Goal: Check status: Check status

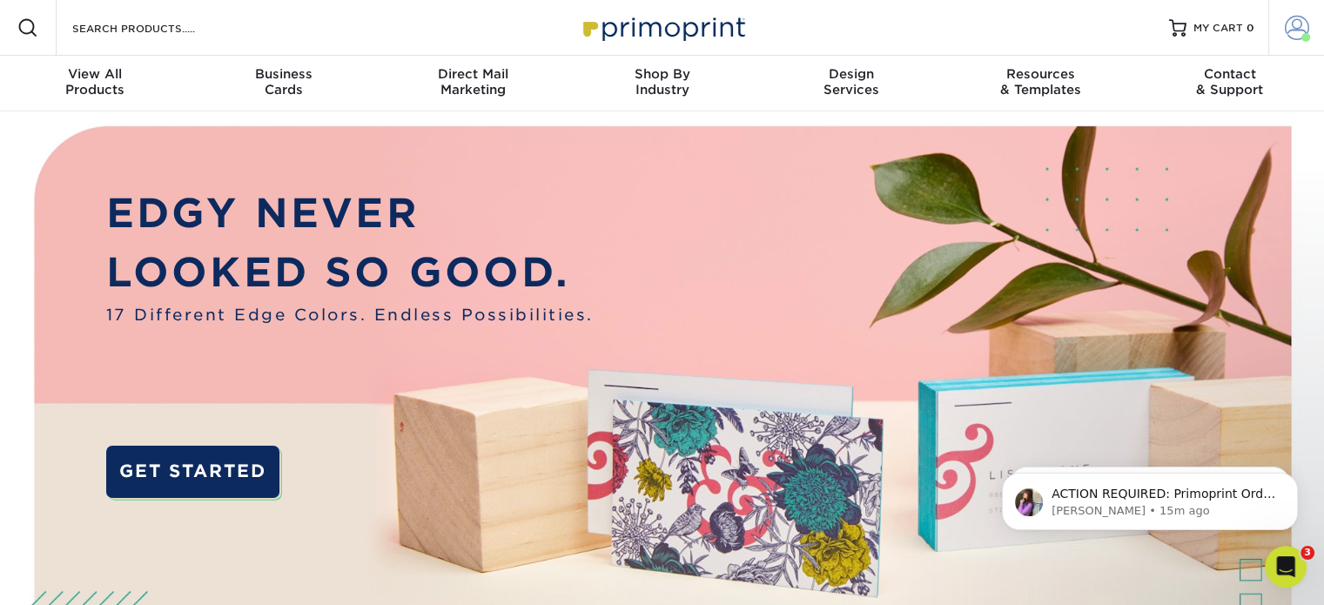
click at [1287, 32] on span at bounding box center [1297, 28] width 24 height 24
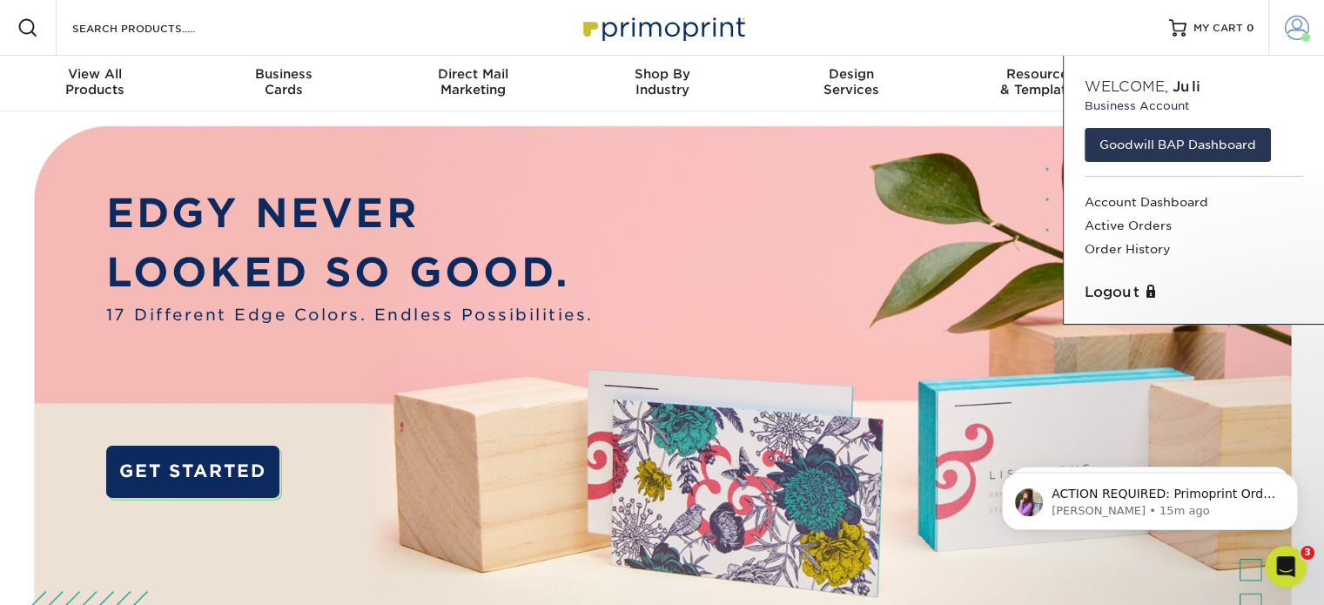
click at [1296, 36] on span at bounding box center [1297, 28] width 24 height 24
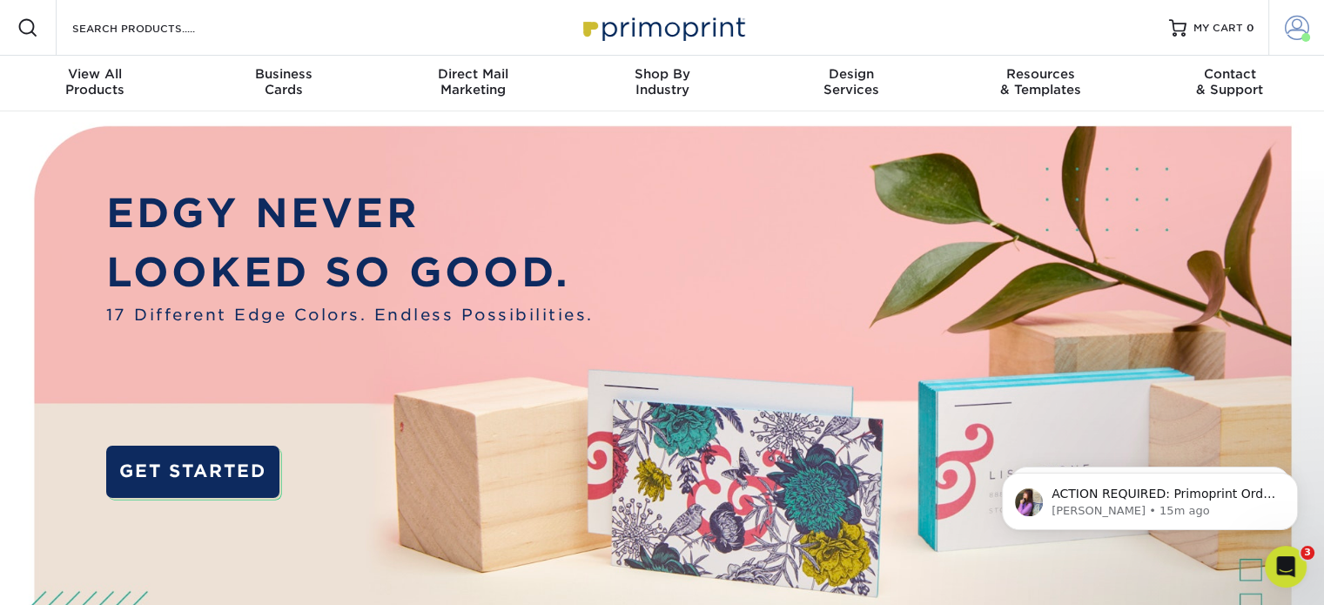
click at [1296, 36] on span at bounding box center [1297, 28] width 24 height 24
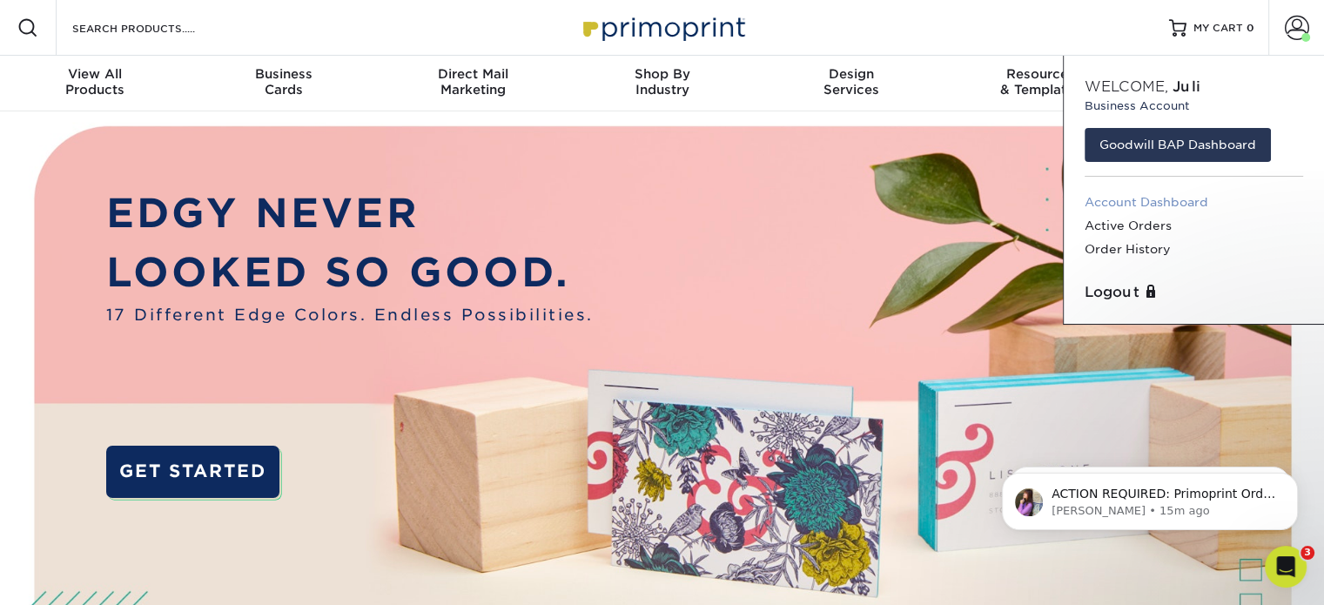
click at [1115, 208] on link "Account Dashboard" at bounding box center [1193, 202] width 218 height 23
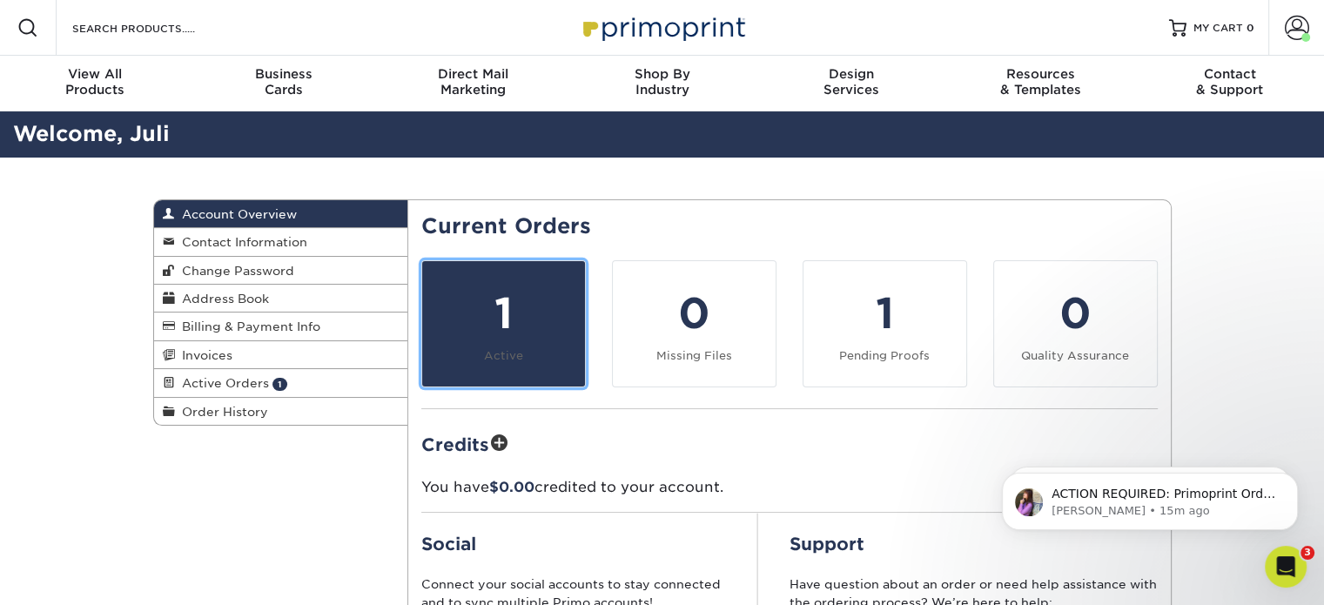
click at [495, 308] on div "1" at bounding box center [504, 313] width 142 height 63
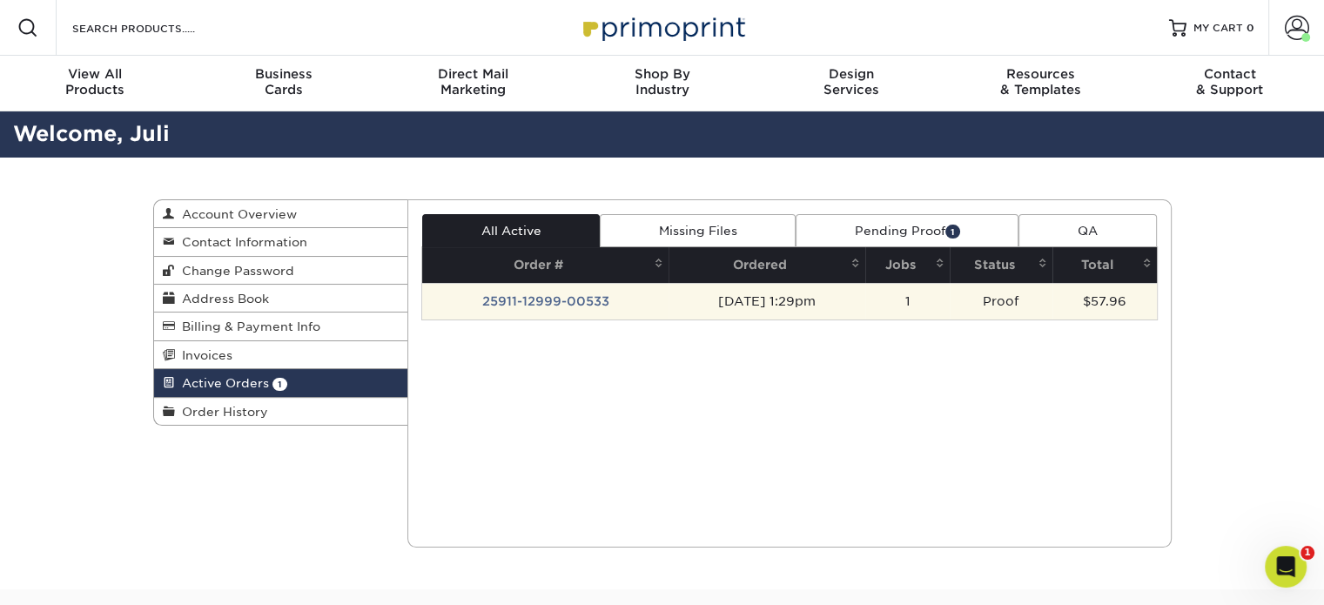
click at [536, 298] on td "25911-12999-00533" at bounding box center [545, 301] width 246 height 37
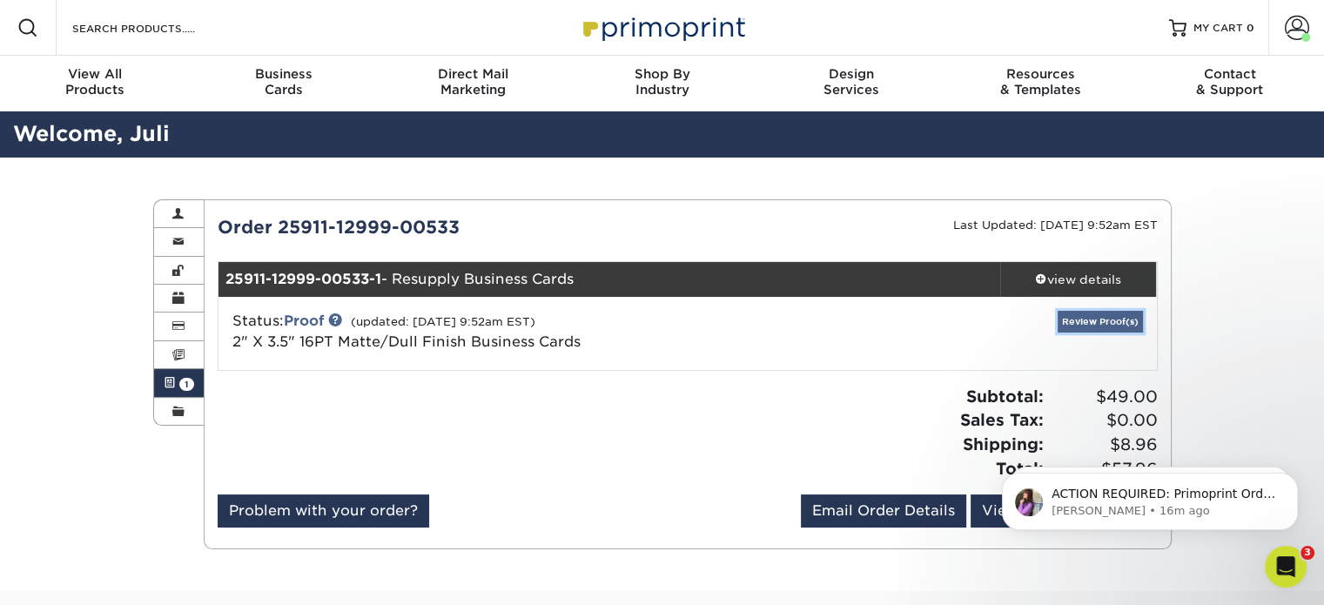
click at [1085, 319] on link "Review Proof(s)" at bounding box center [1099, 322] width 85 height 22
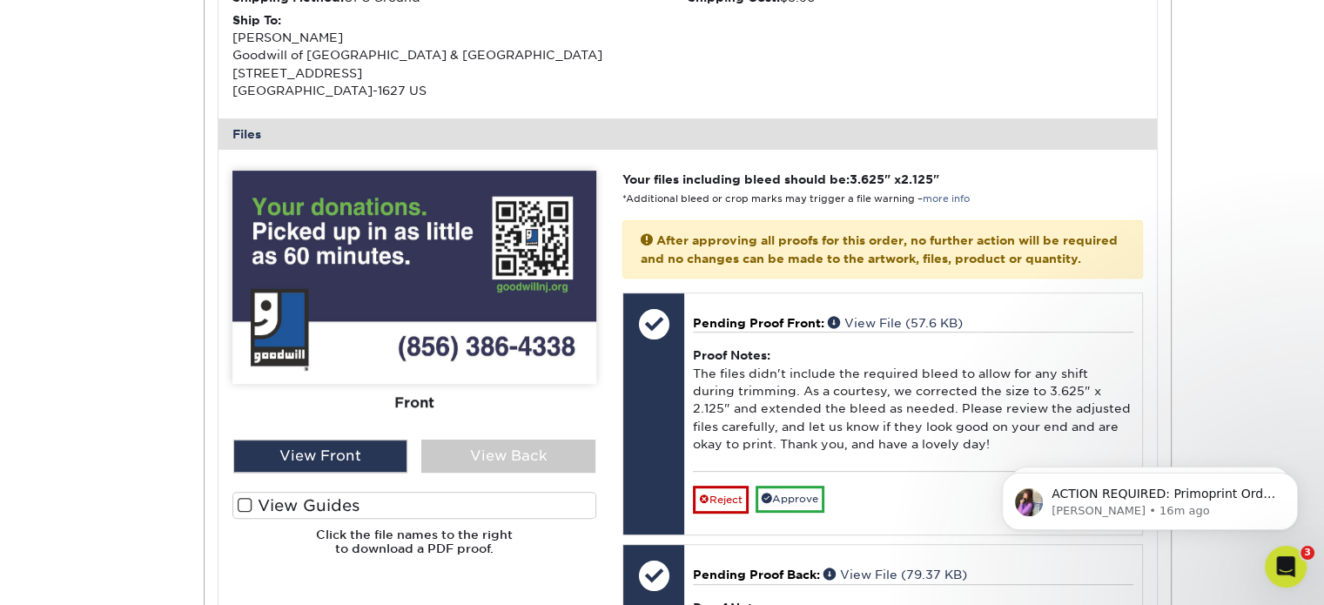
scroll to position [755, 0]
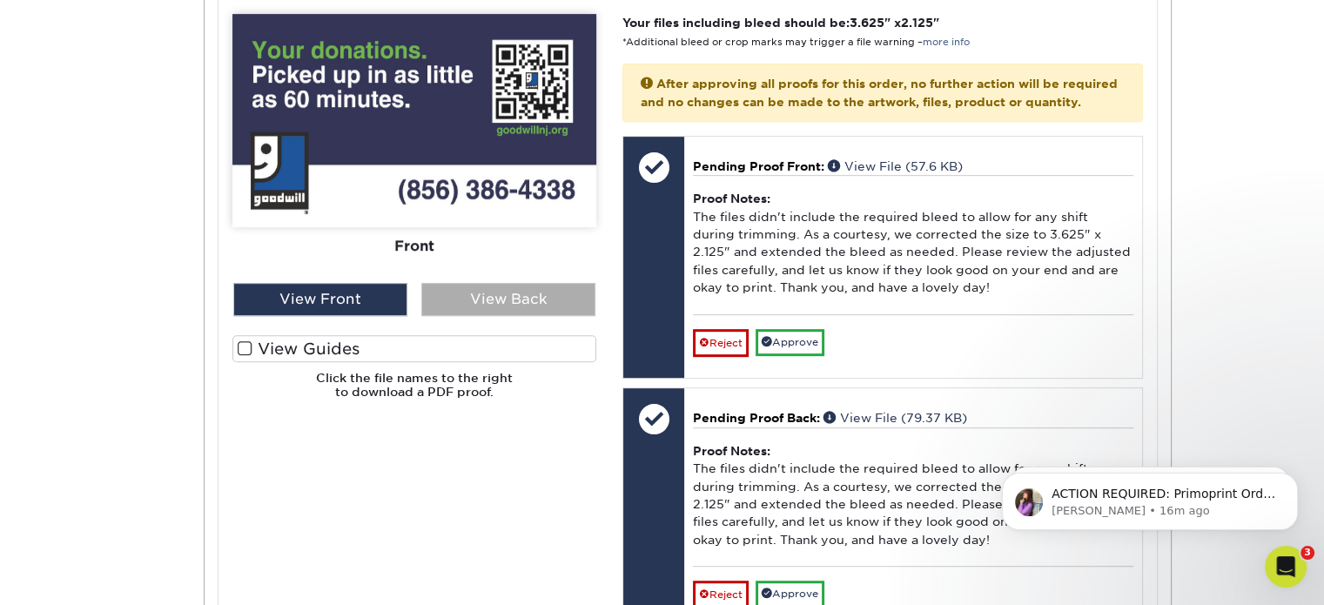
click at [480, 294] on div "View Back" at bounding box center [508, 299] width 174 height 33
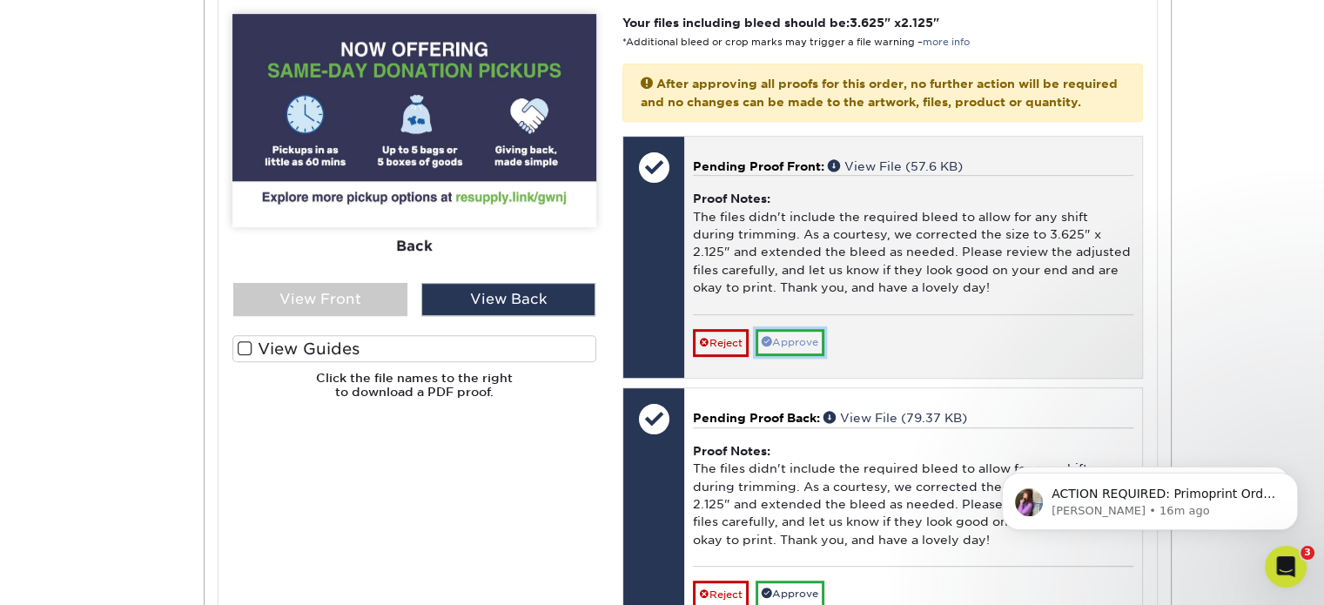
click at [773, 356] on link "Approve" at bounding box center [789, 342] width 69 height 27
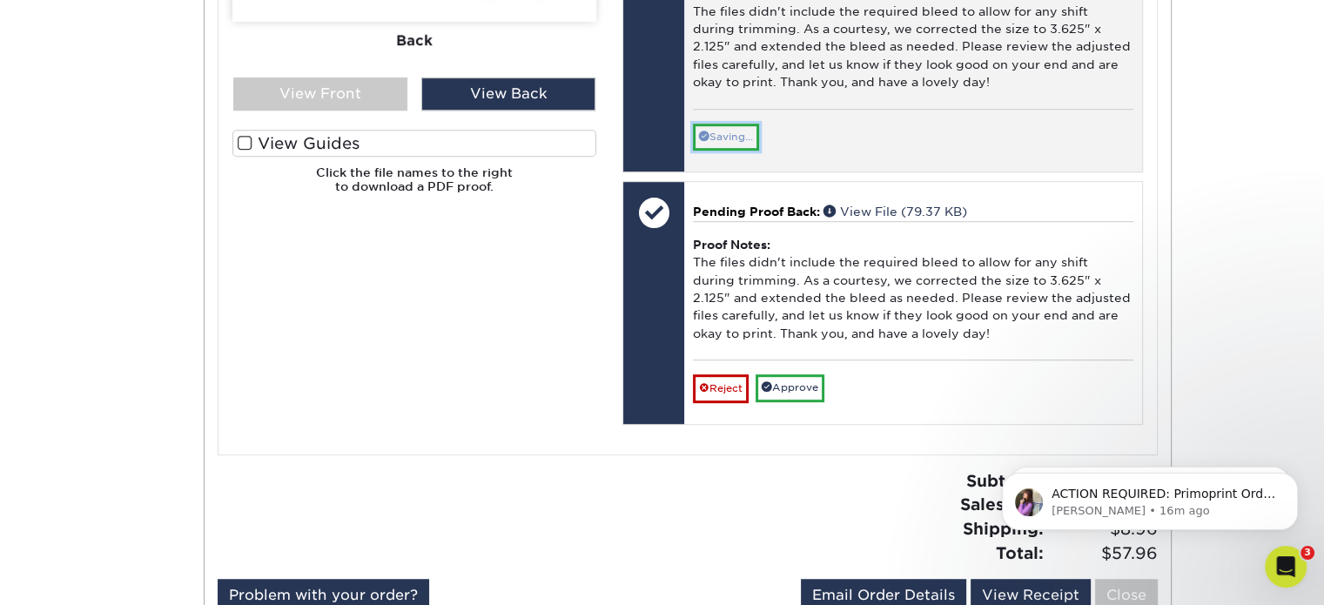
scroll to position [1029, 0]
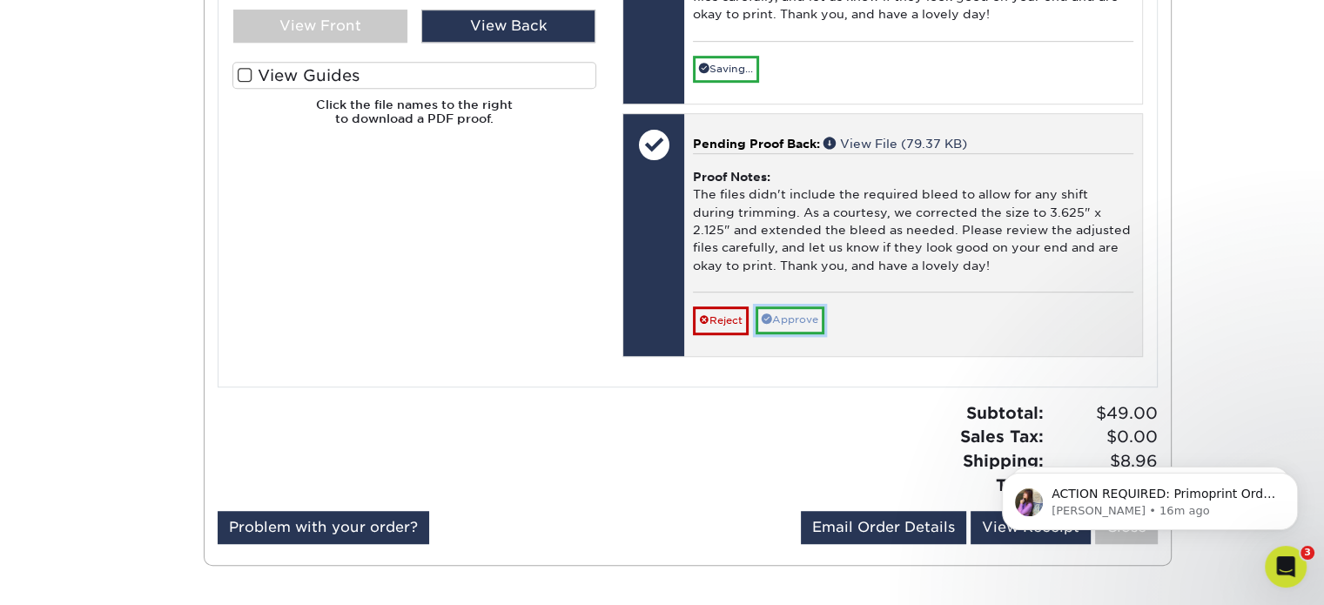
click at [802, 333] on link "Approve" at bounding box center [789, 319] width 69 height 27
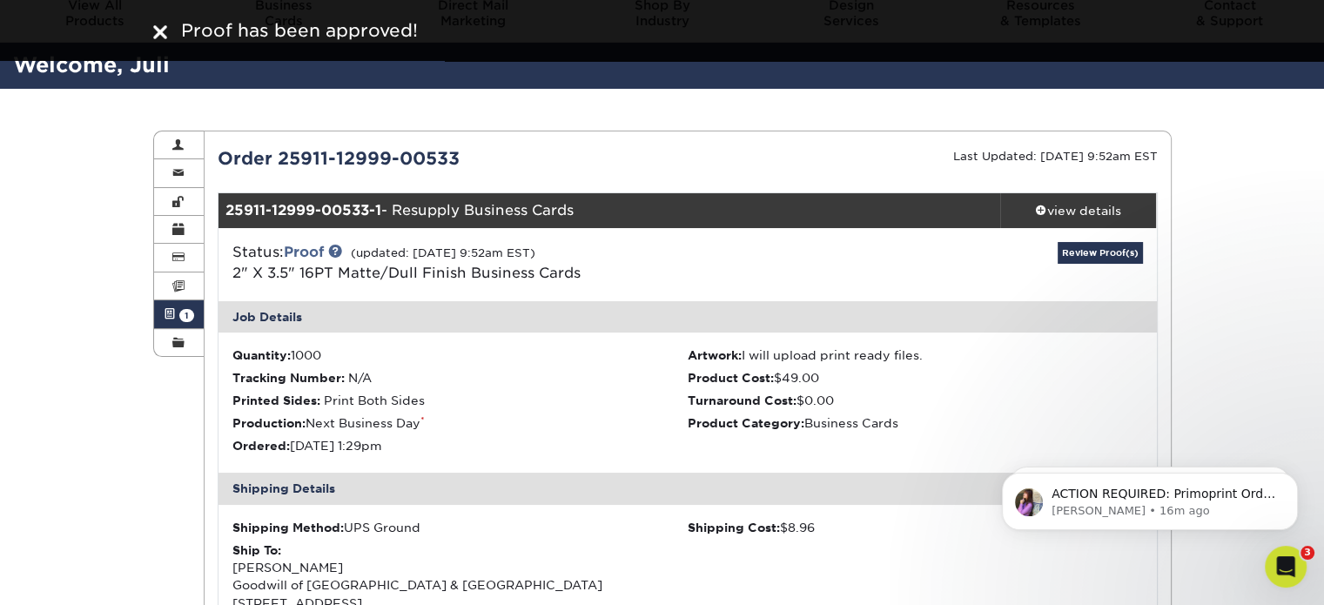
scroll to position [43, 0]
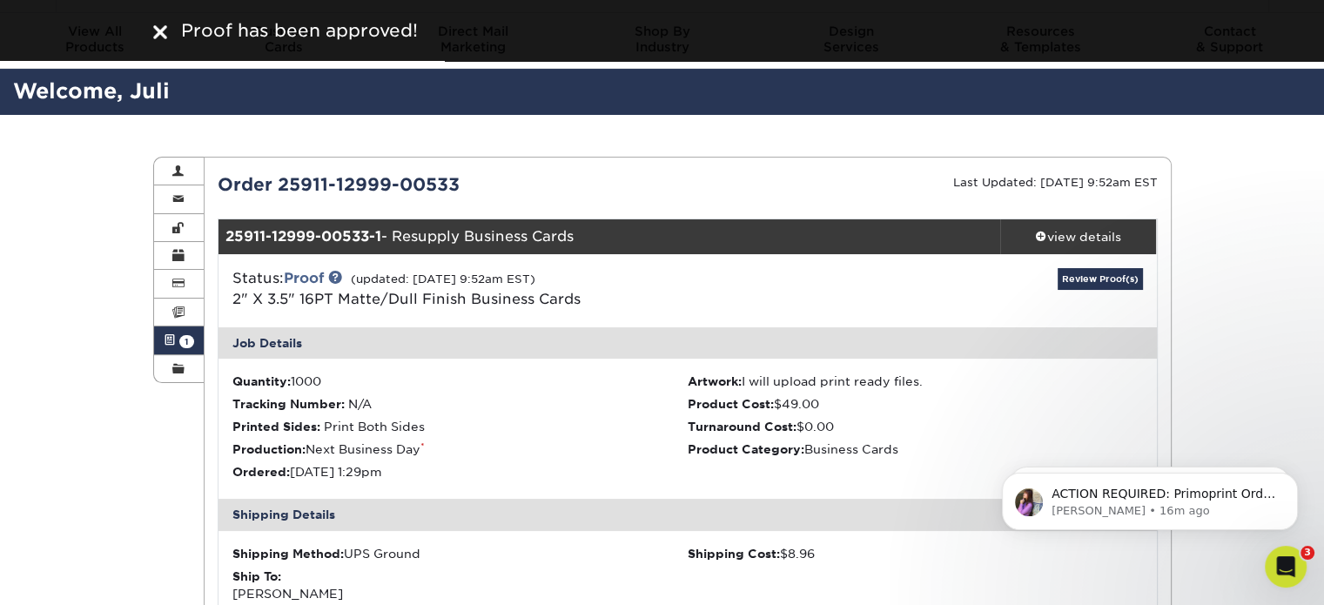
click at [169, 339] on span at bounding box center [170, 340] width 12 height 14
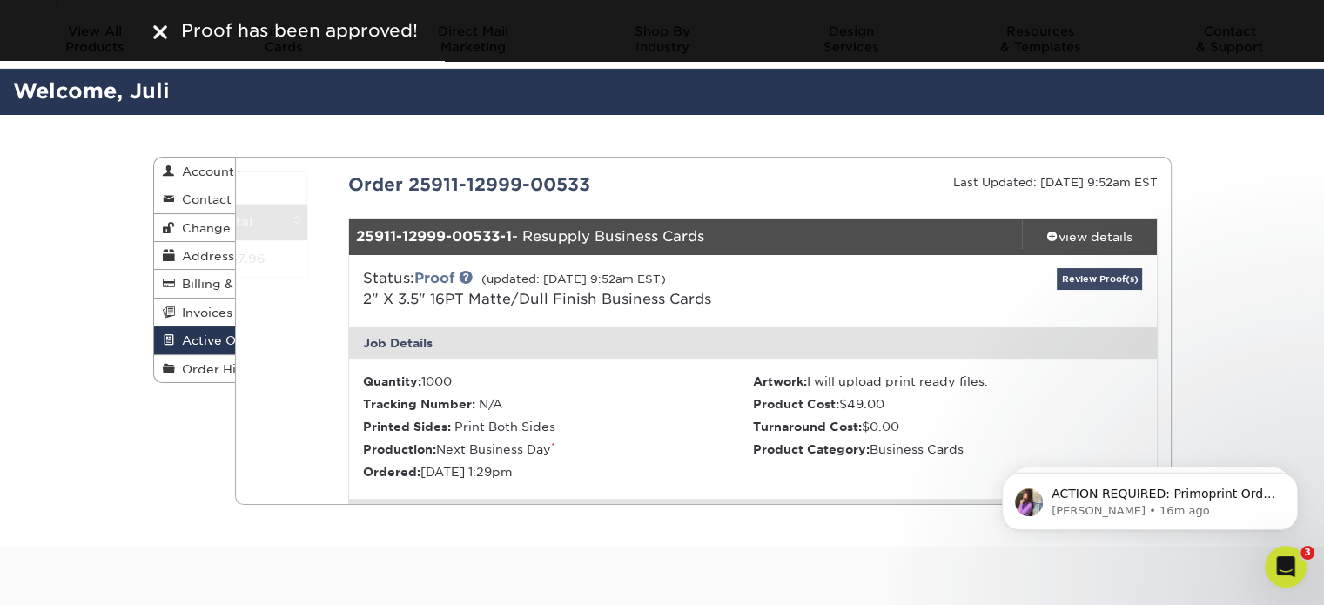
scroll to position [0, 0]
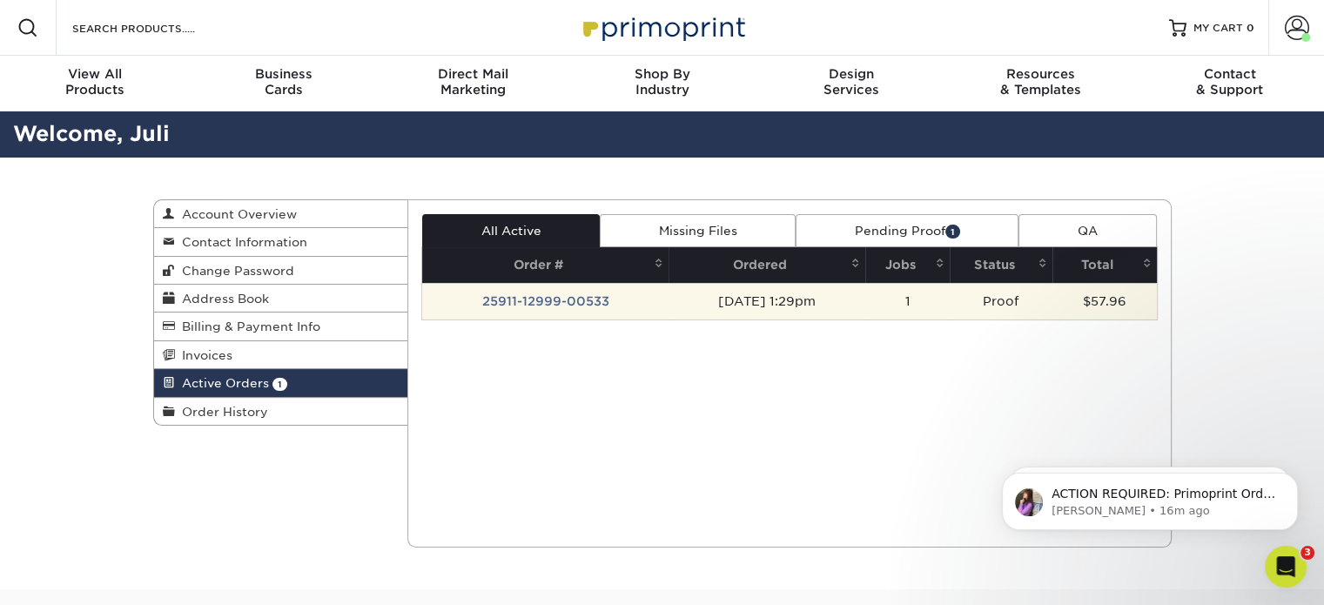
click at [856, 296] on td "09/11/2025 1:29pm" at bounding box center [766, 301] width 196 height 37
